Goal: Consume media (video, audio): Consume media (video, audio)

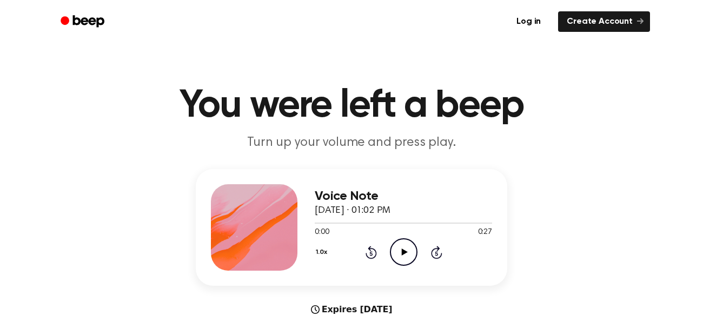
click at [401, 250] on icon at bounding box center [404, 252] width 6 height 7
click at [404, 240] on icon "Pause Audio" at bounding box center [404, 252] width 28 height 28
click at [513, 174] on div "Voice Note [DATE] · 01:02 PM 0:06 0:27 Your browser does not support the [objec…" at bounding box center [351, 268] width 677 height 198
click at [373, 253] on icon "Rewind 5 seconds" at bounding box center [371, 252] width 12 height 14
click at [373, 254] on icon "Rewind 5 seconds" at bounding box center [371, 252] width 12 height 14
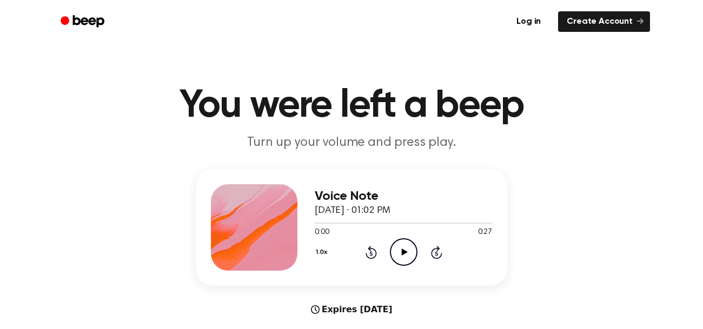
click at [393, 257] on icon "Play Audio" at bounding box center [404, 252] width 28 height 28
click at [409, 249] on icon "Play Audio" at bounding box center [404, 252] width 28 height 28
